Goal: Task Accomplishment & Management: Manage account settings

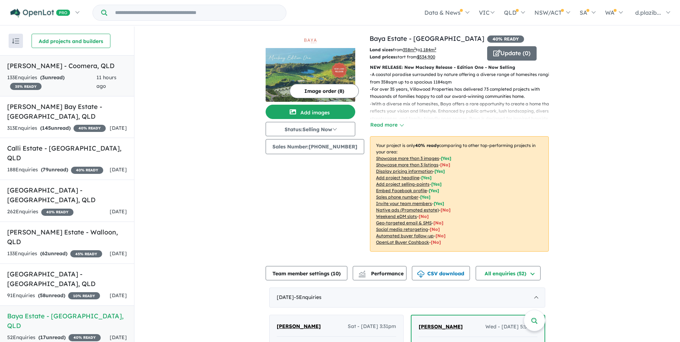
click at [87, 80] on div "133 Enquir ies ( 3 unread) 35 % READY" at bounding box center [51, 81] width 89 height 17
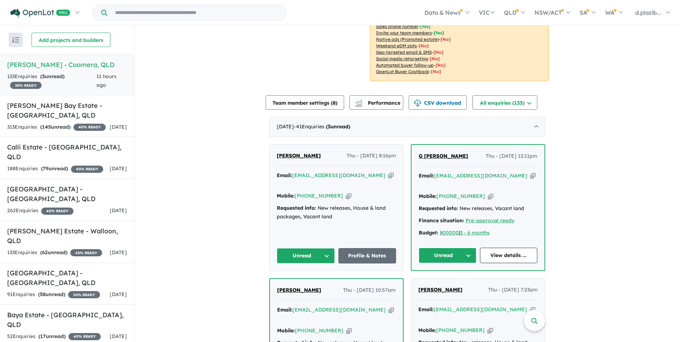
scroll to position [284, 0]
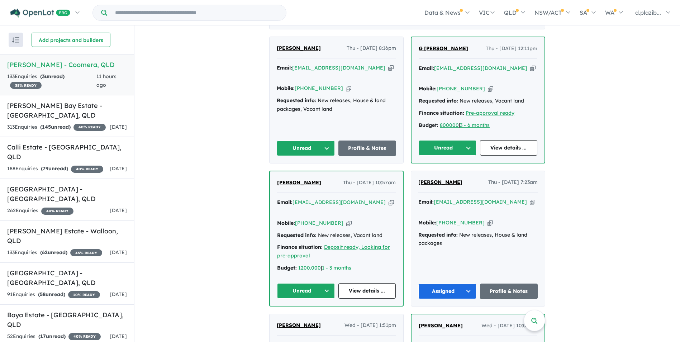
click at [388, 64] on icon "button" at bounding box center [390, 68] width 5 height 8
click at [308, 140] on button "Unread" at bounding box center [306, 147] width 58 height 15
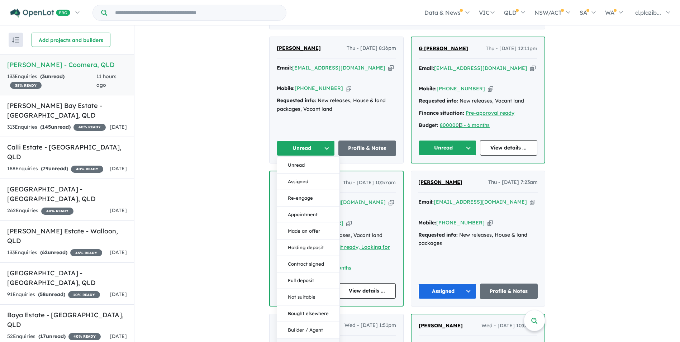
click at [306, 338] on button "Duplicate" at bounding box center [308, 346] width 62 height 16
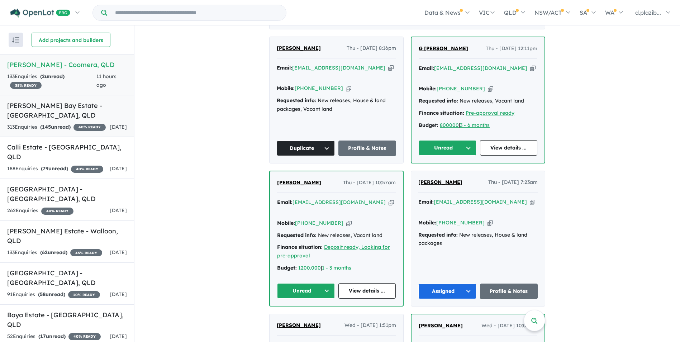
drag, startPoint x: 509, startPoint y: 64, endPoint x: 21, endPoint y: 98, distance: 488.8
click at [496, 67] on div "Email: [EMAIL_ADDRESS][DOMAIN_NAME] Copied!" at bounding box center [477, 72] width 119 height 17
click at [530, 64] on icon "button" at bounding box center [532, 68] width 5 height 8
click at [434, 140] on button "Unread" at bounding box center [447, 147] width 58 height 15
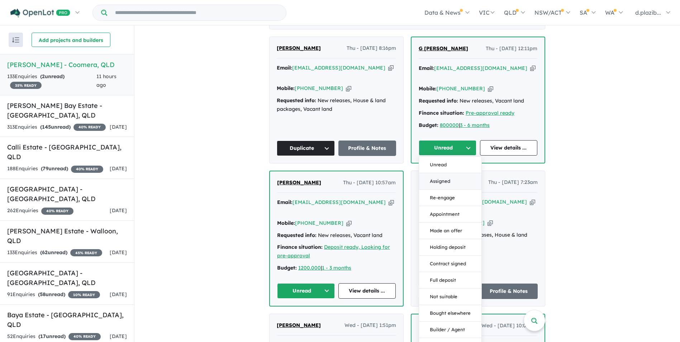
click at [444, 173] on button "Assigned" at bounding box center [450, 181] width 62 height 16
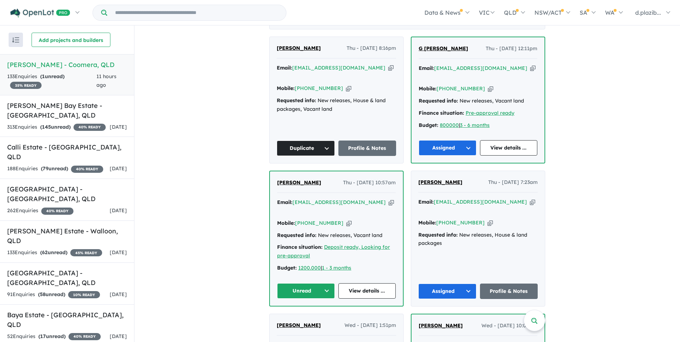
click at [430, 140] on button "Assigned" at bounding box center [447, 147] width 58 height 15
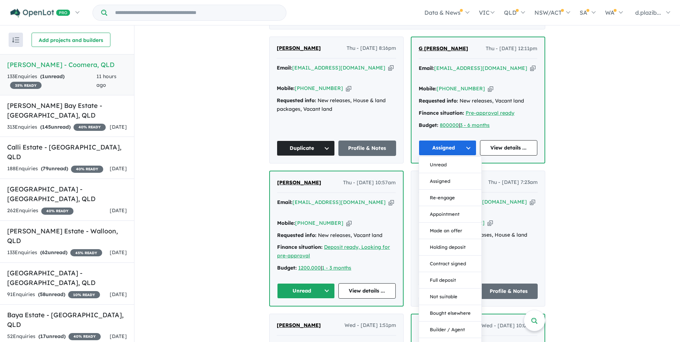
scroll to position [392, 0]
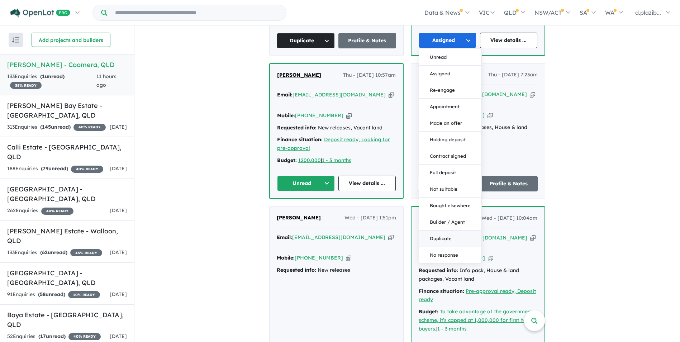
click at [449, 231] on button "Duplicate" at bounding box center [450, 238] width 62 height 16
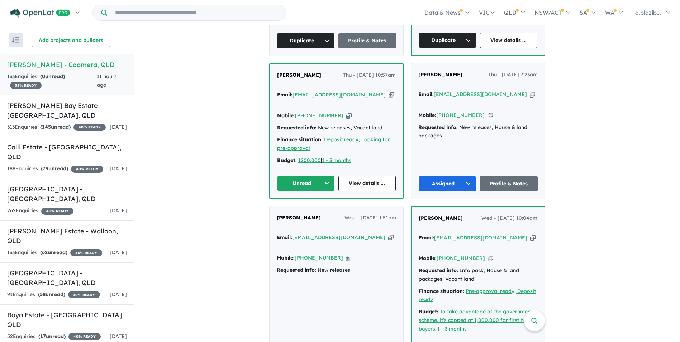
click at [388, 91] on icon "button" at bounding box center [390, 95] width 5 height 8
click at [336, 111] on div "Mobile: [PHONE_NUMBER] Copied!" at bounding box center [336, 115] width 119 height 9
click at [346, 112] on icon "button" at bounding box center [348, 116] width 5 height 8
click at [302, 176] on button "Unread" at bounding box center [306, 183] width 58 height 15
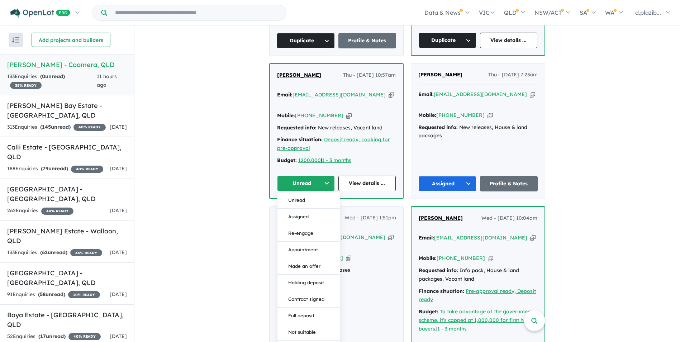
click at [299, 209] on button "Assigned" at bounding box center [308, 217] width 62 height 16
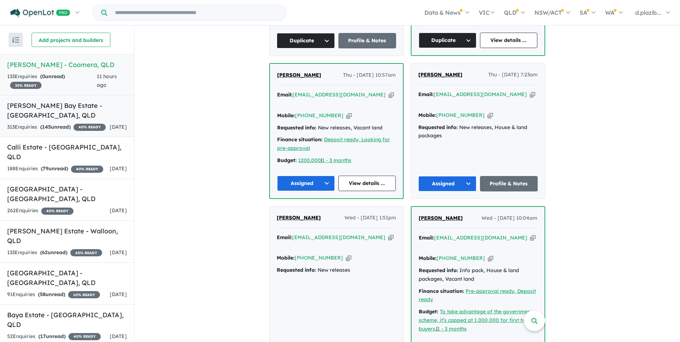
click at [73, 117] on h5 "[PERSON_NAME] Bay Estate - [GEOGRAPHIC_DATA] , [GEOGRAPHIC_DATA]" at bounding box center [67, 110] width 120 height 19
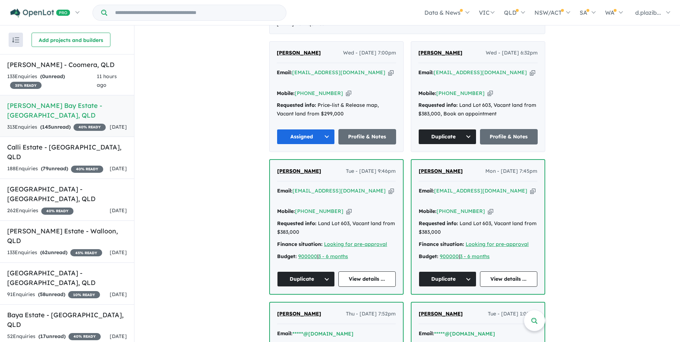
scroll to position [31, 0]
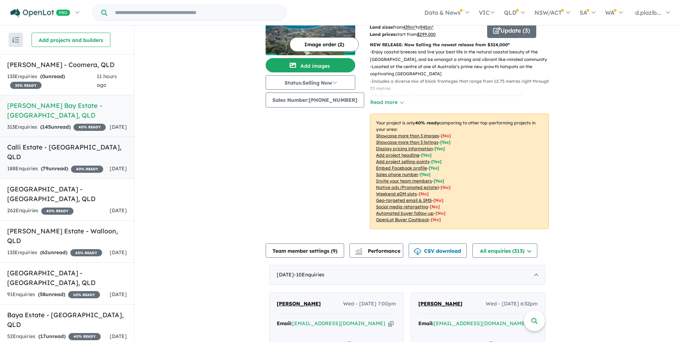
click at [1, 176] on link "Calli Estate - [GEOGRAPHIC_DATA] , QLD 188 Enquir ies ( 79 unread) 40 % READY […" at bounding box center [67, 158] width 134 height 42
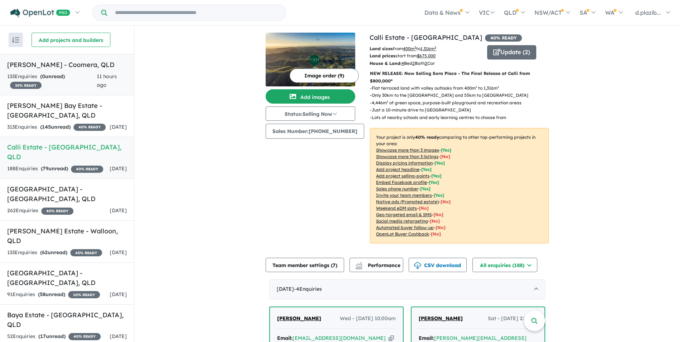
click at [71, 86] on div "133 Enquir ies ( 0 unread) 35 % READY" at bounding box center [52, 80] width 90 height 17
